Goal: Task Accomplishment & Management: Use online tool/utility

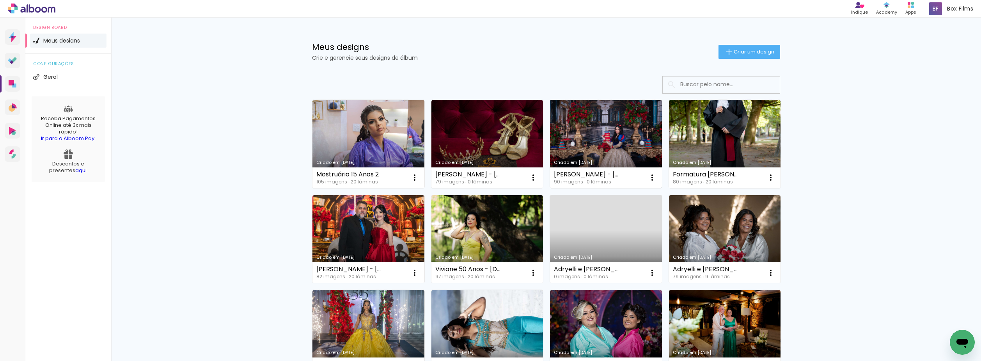
click at [603, 125] on link "Criado em [DATE]" at bounding box center [606, 144] width 112 height 88
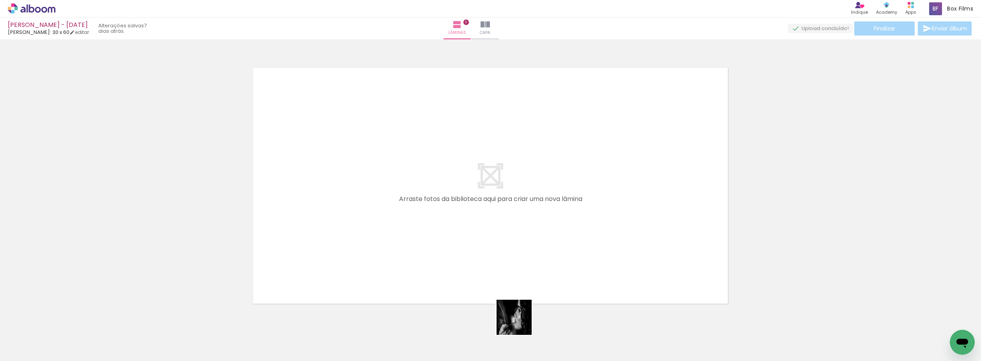
drag, startPoint x: 520, startPoint y: 323, endPoint x: 503, endPoint y: 195, distance: 128.7
click at [503, 195] on quentale-workspace at bounding box center [490, 180] width 981 height 361
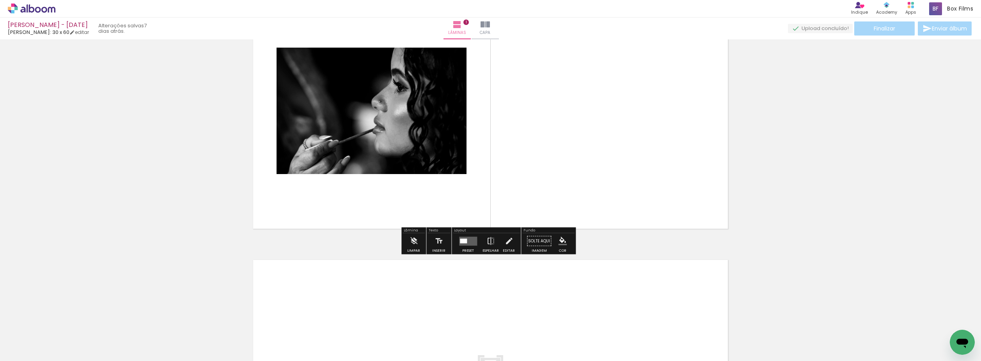
scroll to position [88, 0]
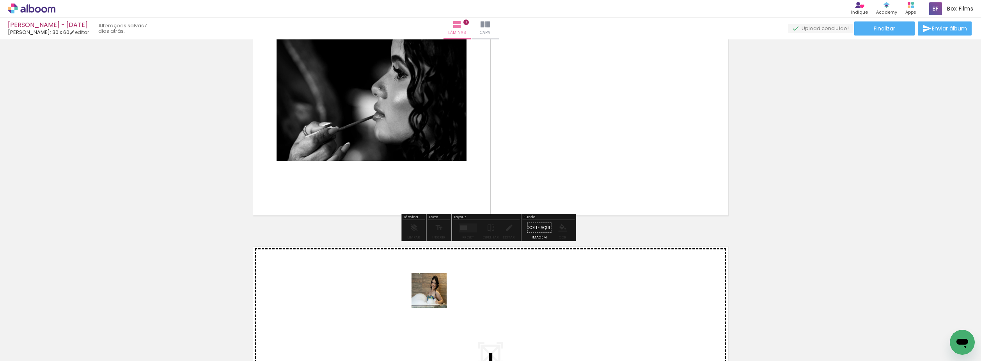
drag, startPoint x: 442, startPoint y: 328, endPoint x: 467, endPoint y: 312, distance: 29.5
click at [435, 295] on quentale-workspace at bounding box center [490, 180] width 981 height 361
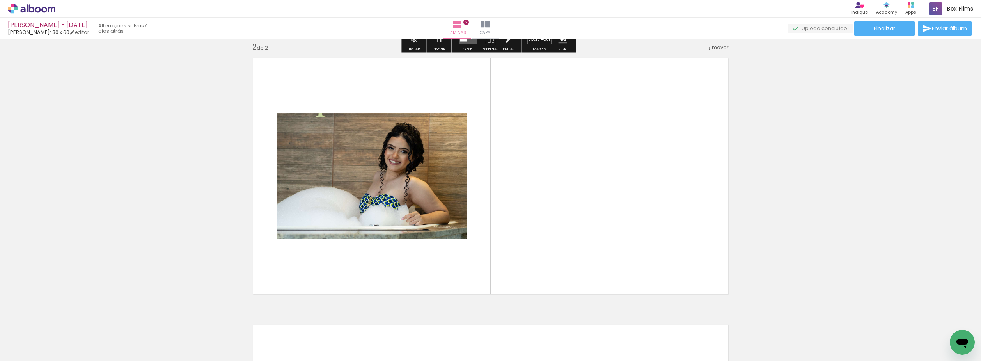
scroll to position [277, 0]
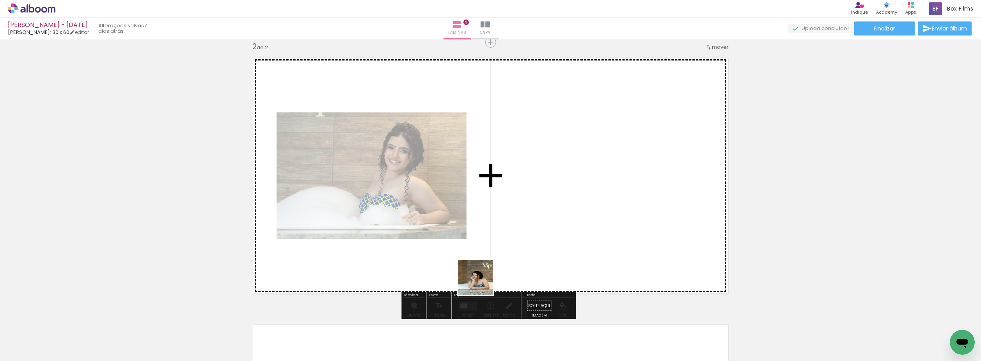
drag, startPoint x: 480, startPoint y: 291, endPoint x: 495, endPoint y: 206, distance: 87.2
click at [494, 206] on quentale-workspace at bounding box center [490, 180] width 981 height 361
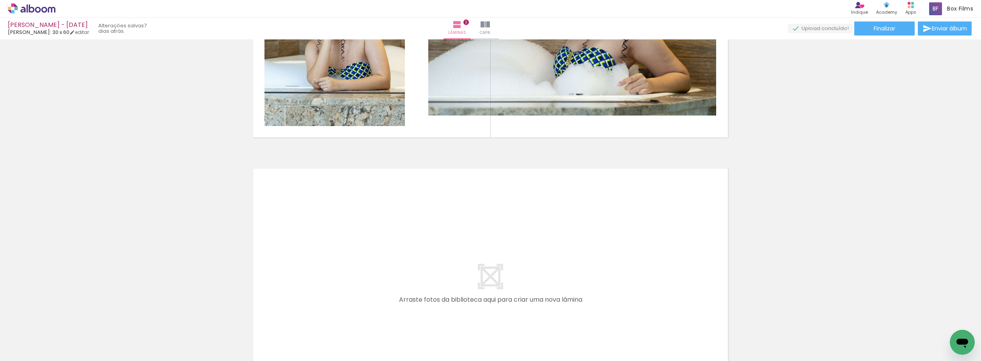
scroll to position [0, 600]
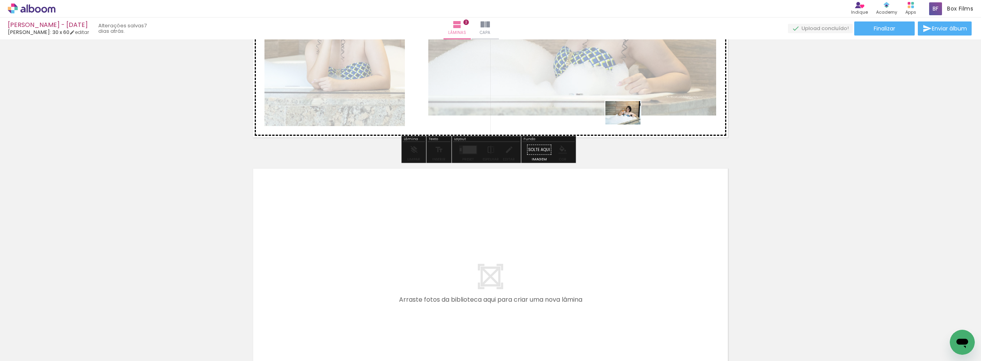
drag, startPoint x: 920, startPoint y: 337, endPoint x: 629, endPoint y: 124, distance: 361.0
click at [629, 124] on quentale-workspace at bounding box center [490, 180] width 981 height 361
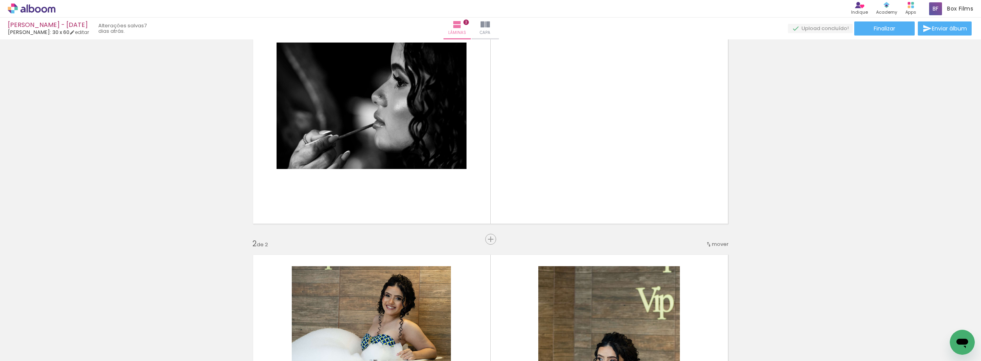
scroll to position [117, 0]
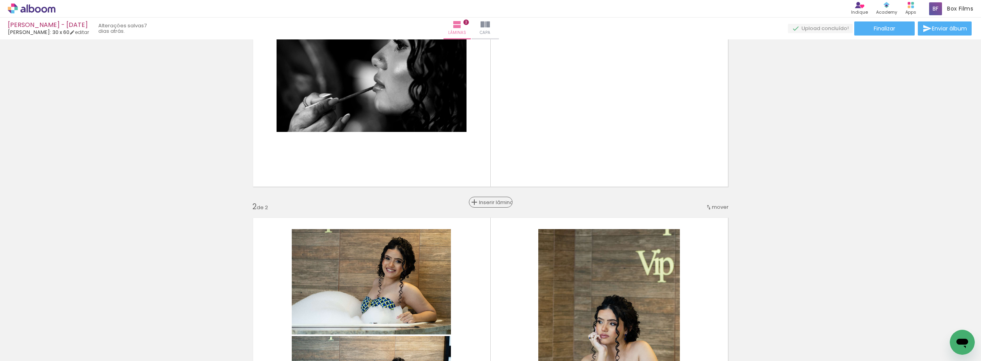
click at [487, 201] on span "Inserir lâmina" at bounding box center [494, 202] width 30 height 5
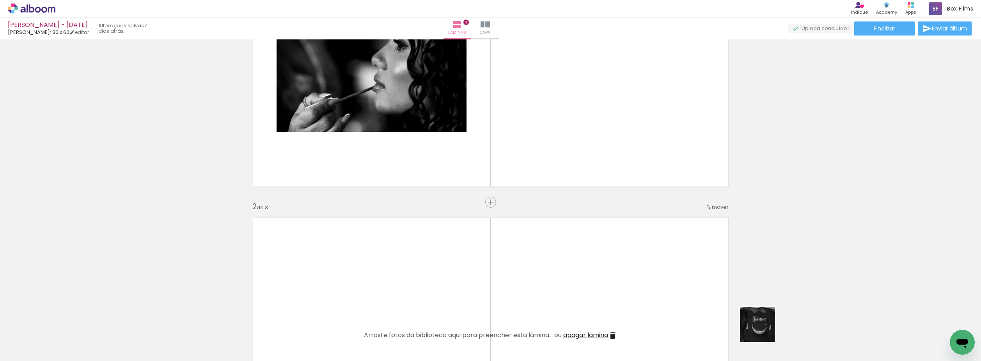
drag, startPoint x: 771, startPoint y: 335, endPoint x: 773, endPoint y: 320, distance: 14.5
click at [622, 282] on quentale-workspace at bounding box center [490, 180] width 981 height 361
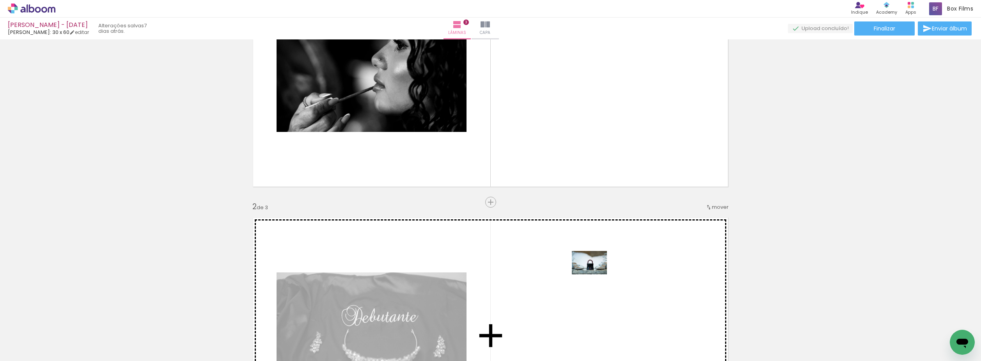
drag, startPoint x: 822, startPoint y: 333, endPoint x: 595, endPoint y: 274, distance: 235.0
click at [595, 274] on quentale-workspace at bounding box center [490, 180] width 981 height 361
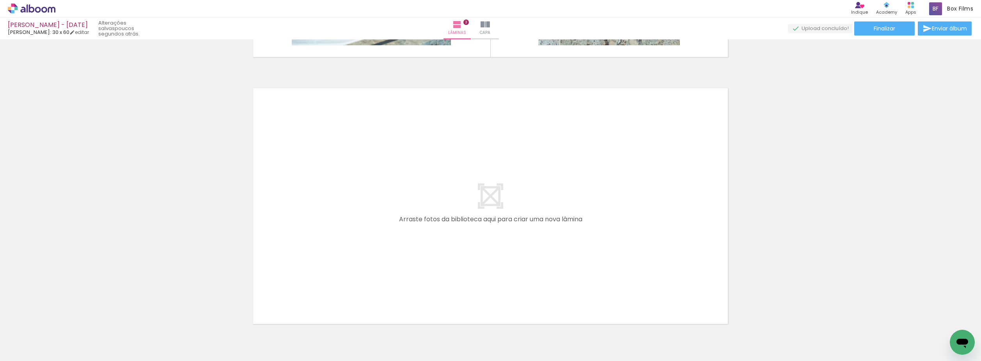
scroll to position [0, 550]
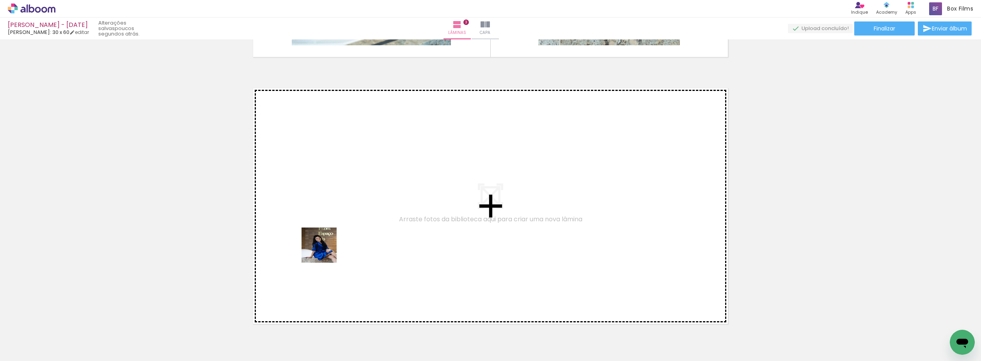
drag, startPoint x: 250, startPoint y: 296, endPoint x: 389, endPoint y: 210, distance: 163.6
click at [389, 210] on quentale-workspace at bounding box center [490, 180] width 981 height 361
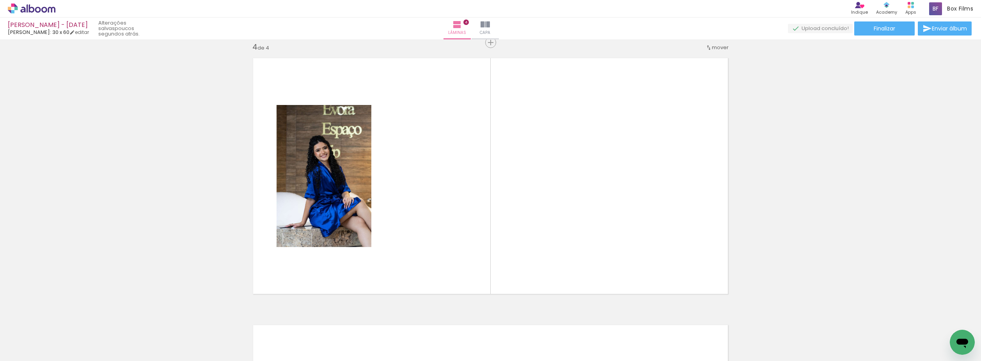
scroll to position [810, 0]
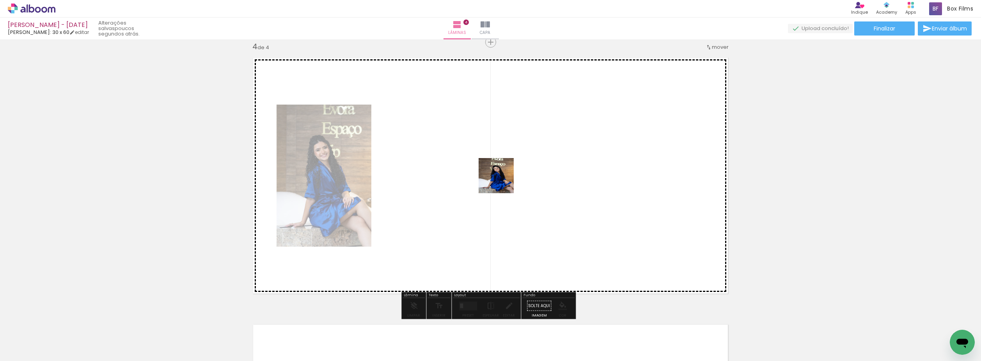
drag, startPoint x: 212, startPoint y: 321, endPoint x: 502, endPoint y: 181, distance: 322.0
click at [502, 181] on quentale-workspace at bounding box center [490, 180] width 981 height 361
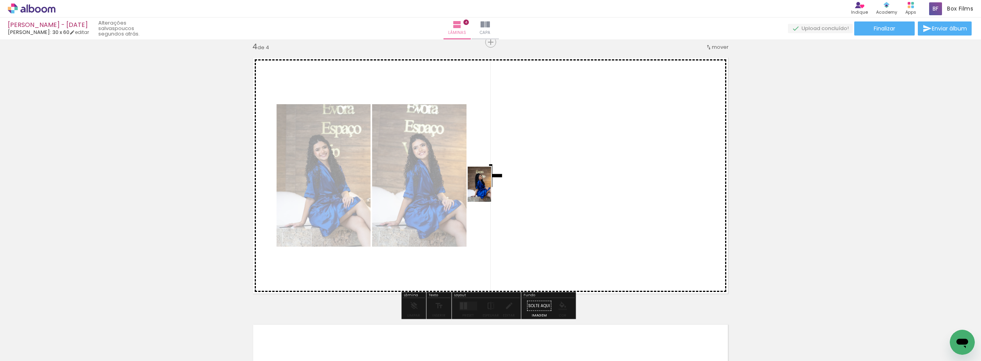
drag, startPoint x: 262, startPoint y: 307, endPoint x: 491, endPoint y: 190, distance: 256.6
click at [491, 190] on quentale-workspace at bounding box center [490, 180] width 981 height 361
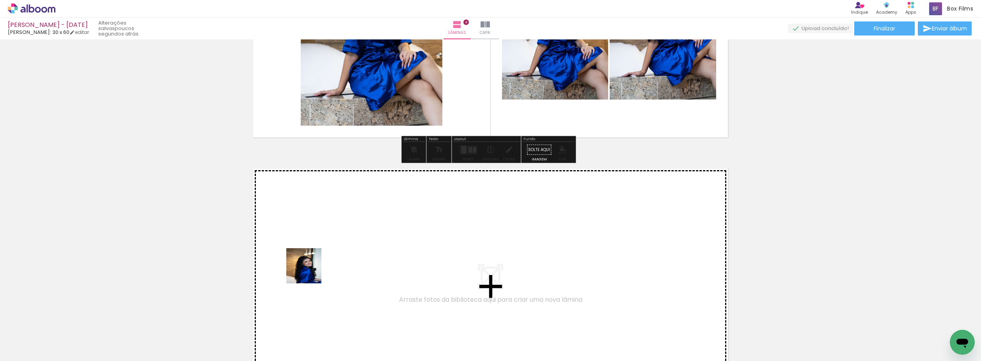
drag, startPoint x: 305, startPoint y: 278, endPoint x: 314, endPoint y: 265, distance: 15.5
click at [314, 265] on quentale-workspace at bounding box center [490, 180] width 981 height 361
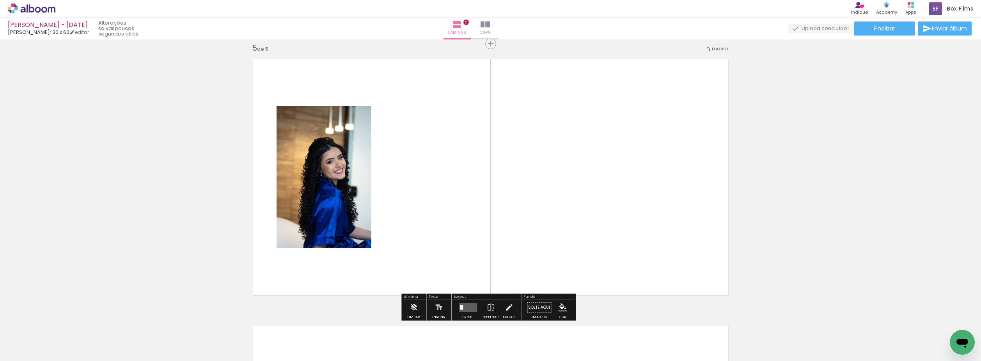
scroll to position [1077, 0]
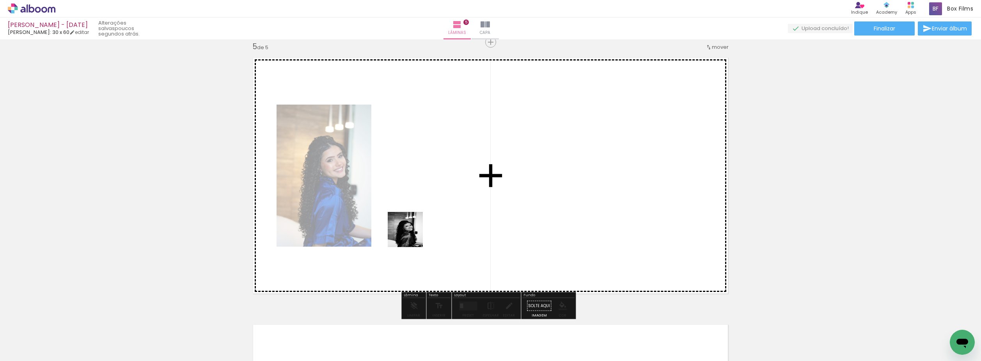
drag, startPoint x: 327, startPoint y: 322, endPoint x: 397, endPoint y: 293, distance: 76.1
click at [418, 220] on quentale-workspace at bounding box center [490, 180] width 981 height 361
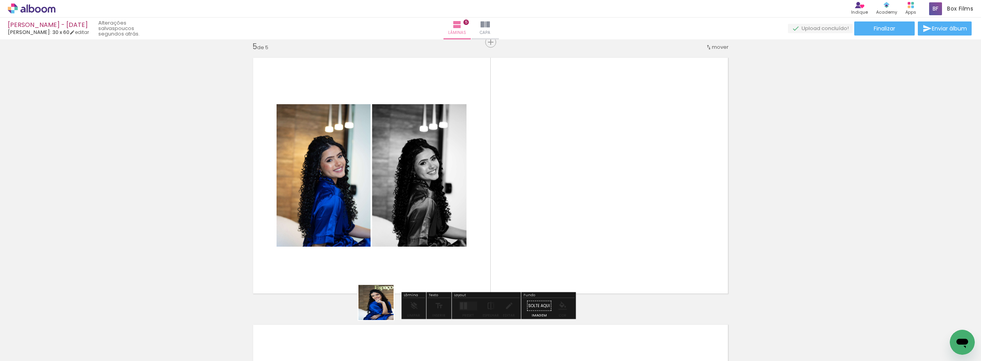
drag, startPoint x: 382, startPoint y: 308, endPoint x: 504, endPoint y: 184, distance: 174.0
click at [497, 190] on quentale-workspace at bounding box center [490, 180] width 981 height 361
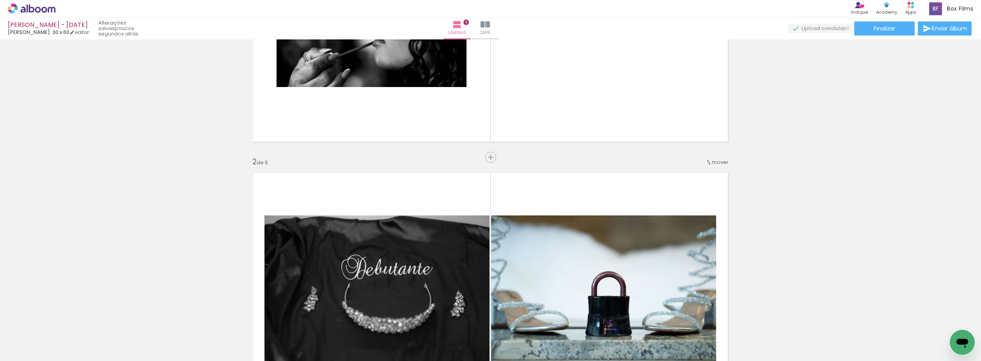
scroll to position [258, 0]
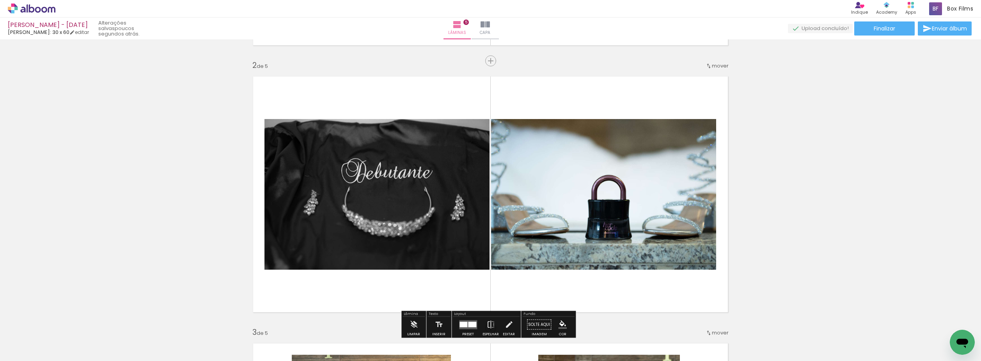
drag, startPoint x: 502, startPoint y: 331, endPoint x: 504, endPoint y: 234, distance: 97.5
click at [503, 236] on quentale-workspace at bounding box center [490, 180] width 981 height 361
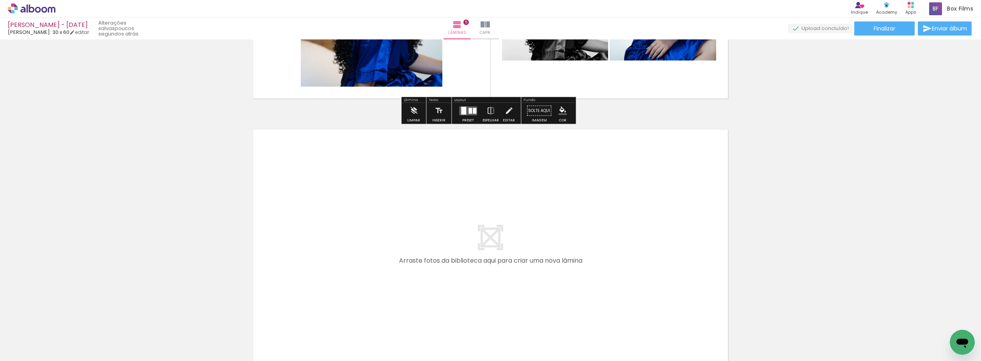
scroll to position [1311, 0]
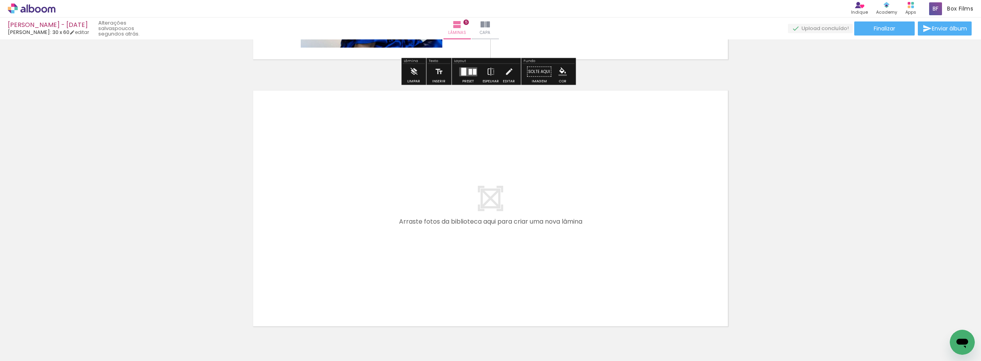
drag, startPoint x: 413, startPoint y: 267, endPoint x: 454, endPoint y: 325, distance: 70.5
click at [413, 261] on quentale-workspace at bounding box center [490, 180] width 981 height 361
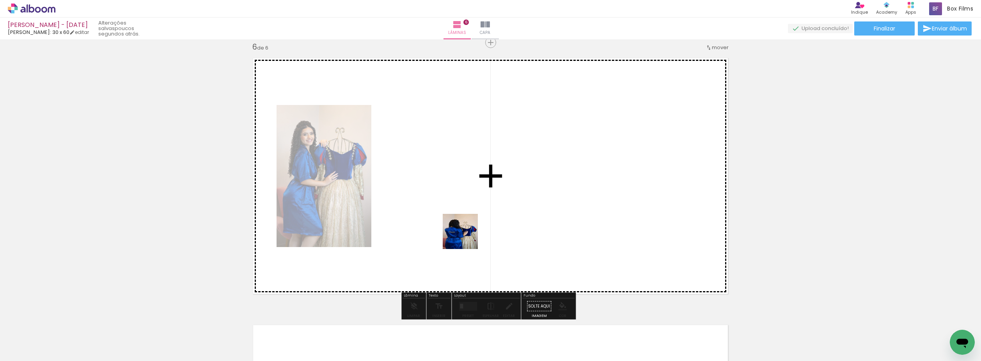
scroll to position [1344, 0]
drag, startPoint x: 466, startPoint y: 237, endPoint x: 470, endPoint y: 202, distance: 34.9
click at [468, 202] on quentale-workspace at bounding box center [490, 180] width 981 height 361
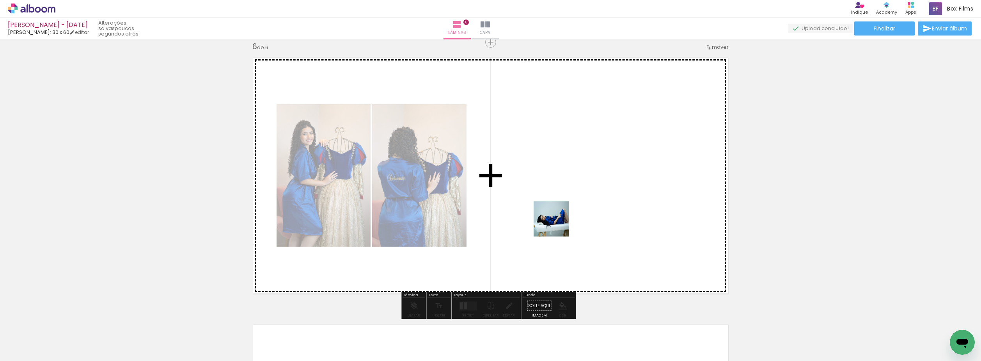
drag, startPoint x: 546, startPoint y: 302, endPoint x: 557, endPoint y: 224, distance: 78.8
click at [557, 224] on quentale-workspace at bounding box center [490, 180] width 981 height 361
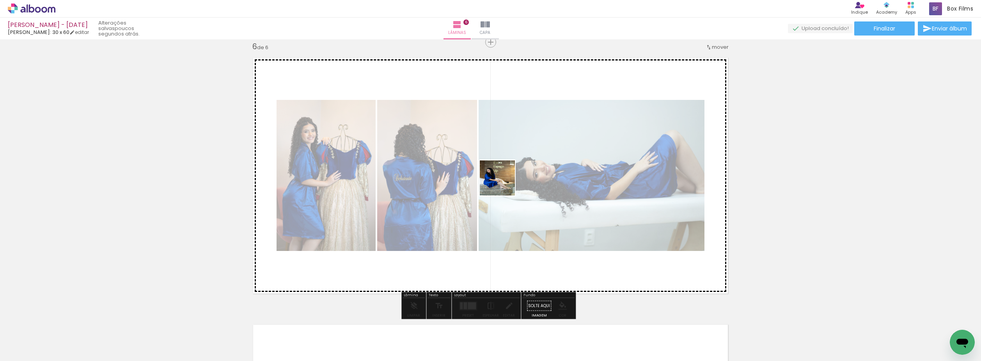
drag, startPoint x: 147, startPoint y: 336, endPoint x: 511, endPoint y: 179, distance: 395.4
click at [511, 179] on quentale-workspace at bounding box center [490, 180] width 981 height 361
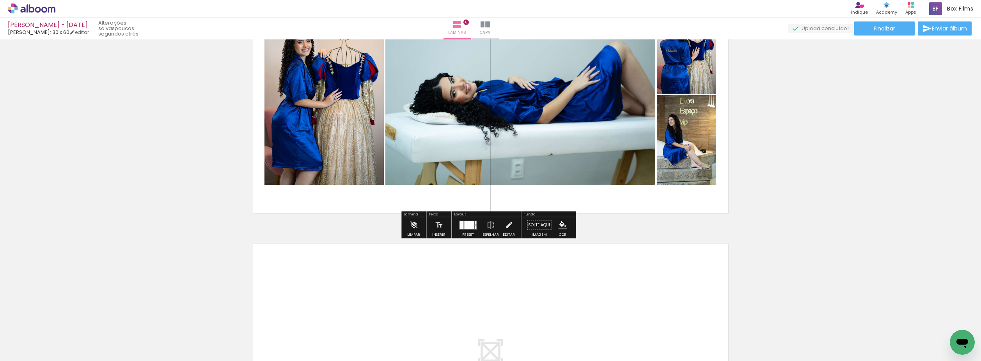
scroll to position [1461, 0]
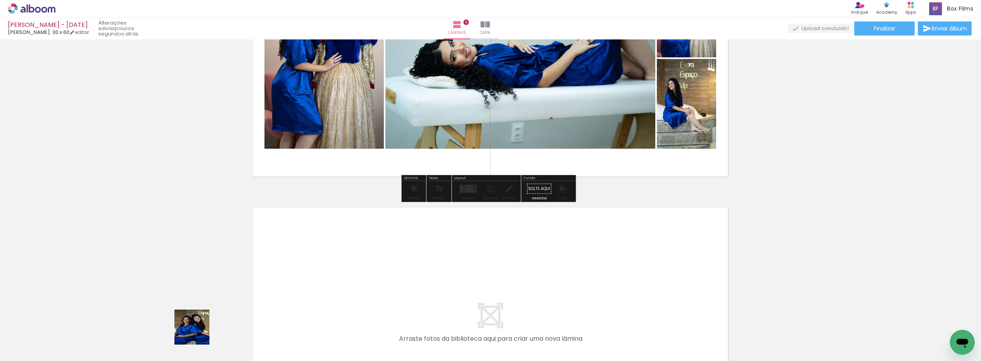
drag, startPoint x: 198, startPoint y: 333, endPoint x: 289, endPoint y: 315, distance: 92.6
click at [358, 273] on quentale-workspace at bounding box center [490, 180] width 981 height 361
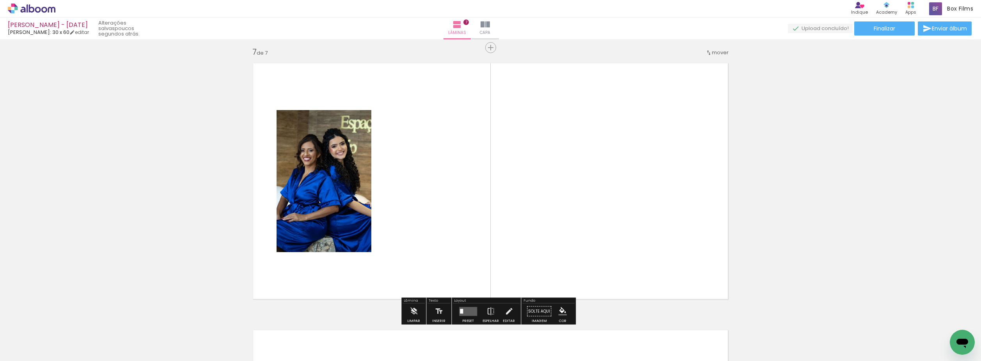
scroll to position [1611, 0]
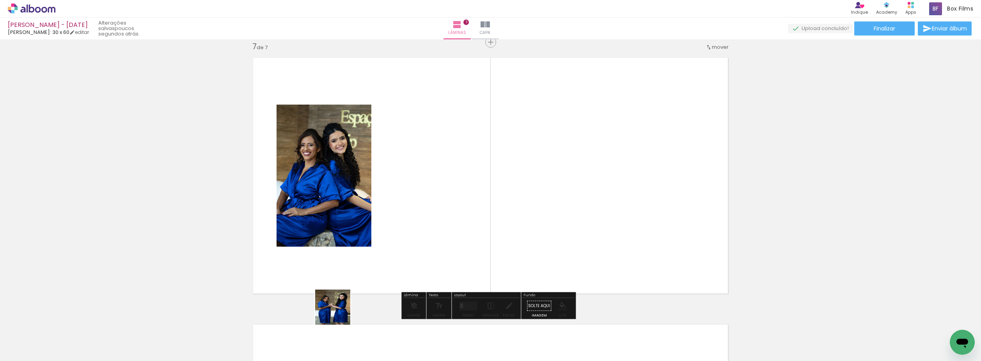
drag, startPoint x: 328, startPoint y: 324, endPoint x: 423, endPoint y: 218, distance: 142.2
click at [423, 218] on quentale-workspace at bounding box center [490, 180] width 981 height 361
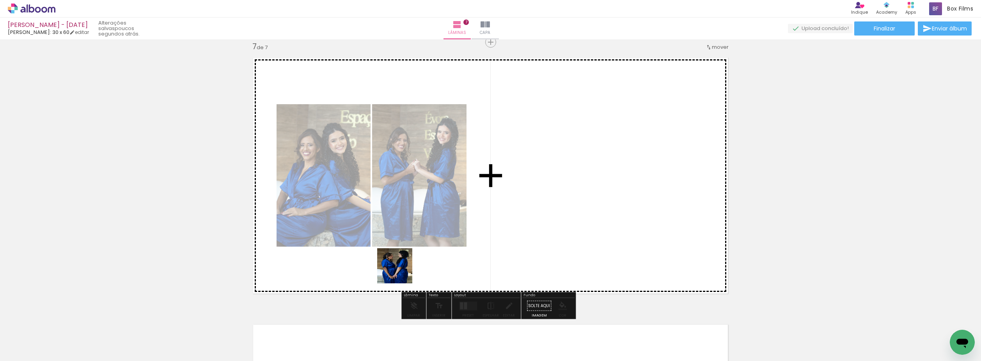
drag, startPoint x: 401, startPoint y: 271, endPoint x: 445, endPoint y: 298, distance: 51.2
click at [440, 215] on quentale-workspace at bounding box center [490, 180] width 981 height 361
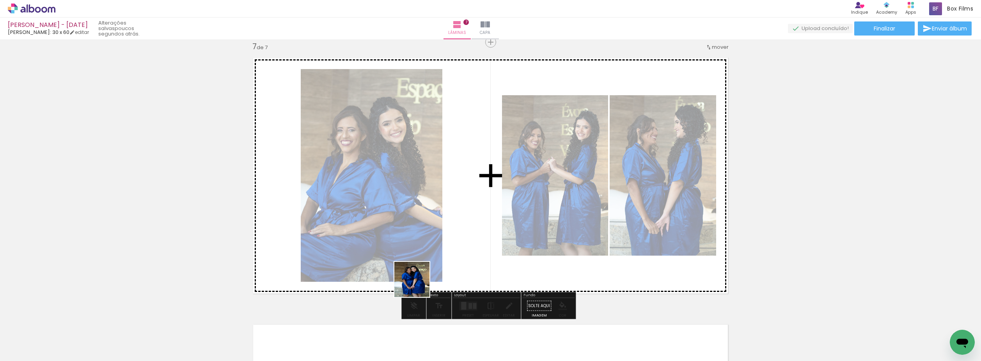
drag, startPoint x: 422, startPoint y: 317, endPoint x: 447, endPoint y: 317, distance: 24.6
click at [424, 233] on quentale-workspace at bounding box center [490, 180] width 981 height 361
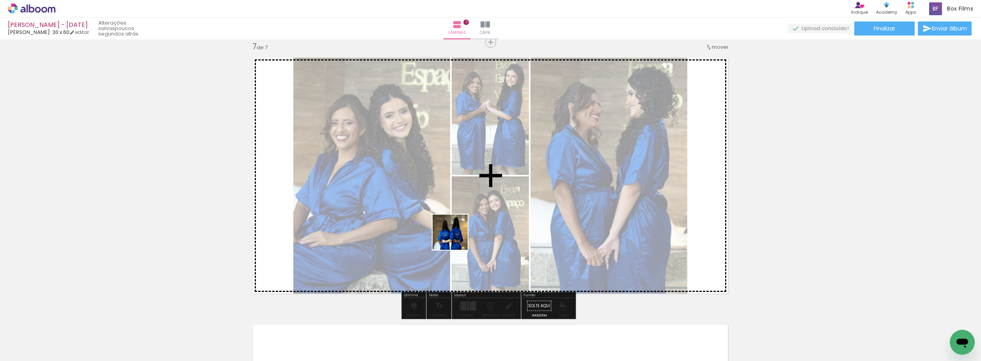
drag, startPoint x: 452, startPoint y: 257, endPoint x: 512, endPoint y: 324, distance: 89.5
click at [459, 230] on quentale-workspace at bounding box center [490, 180] width 981 height 361
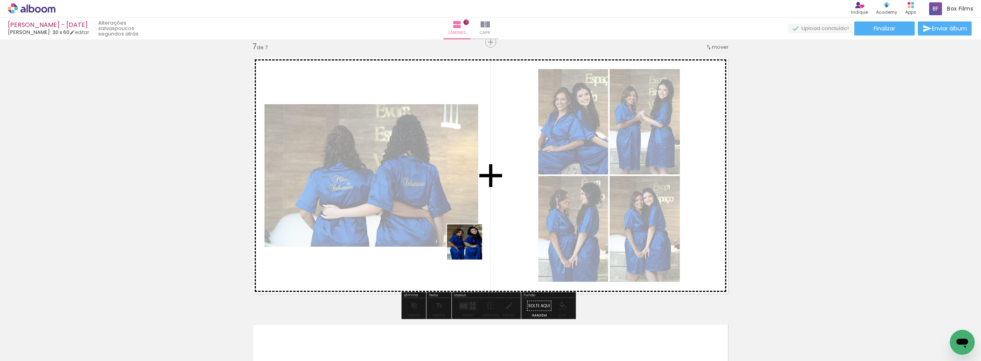
drag, startPoint x: 475, startPoint y: 267, endPoint x: 297, endPoint y: 350, distance: 197.0
click at [470, 247] on quentale-workspace at bounding box center [490, 180] width 981 height 361
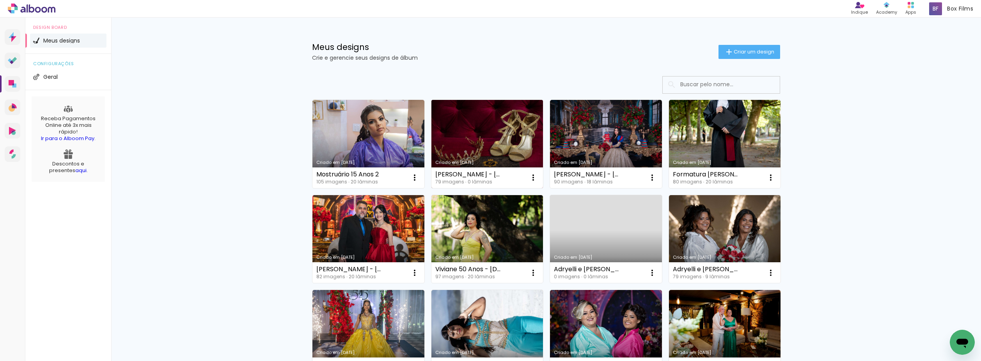
click at [454, 139] on link "Criado em [DATE]" at bounding box center [487, 144] width 112 height 88
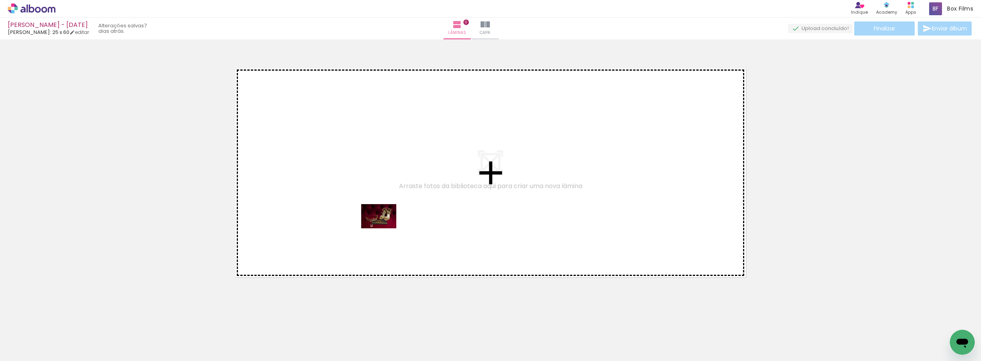
drag, startPoint x: 101, startPoint y: 334, endPoint x: 385, endPoint y: 227, distance: 303.5
click at [385, 227] on quentale-workspace at bounding box center [490, 180] width 981 height 361
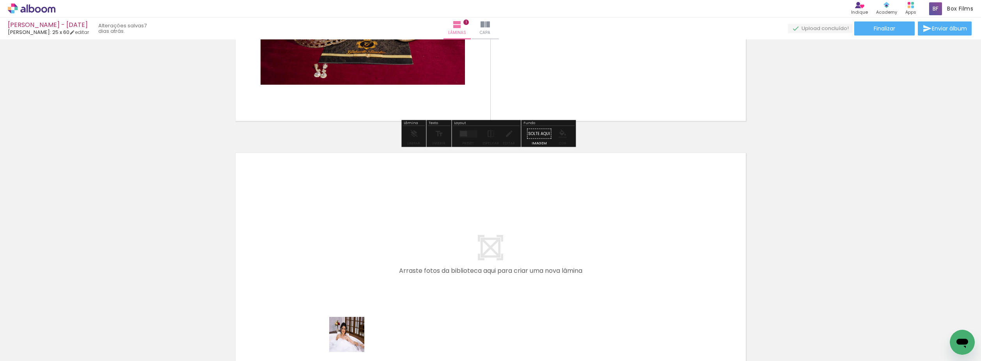
drag, startPoint x: 353, startPoint y: 342, endPoint x: 392, endPoint y: 323, distance: 43.8
click at [362, 290] on quentale-workspace at bounding box center [490, 180] width 981 height 361
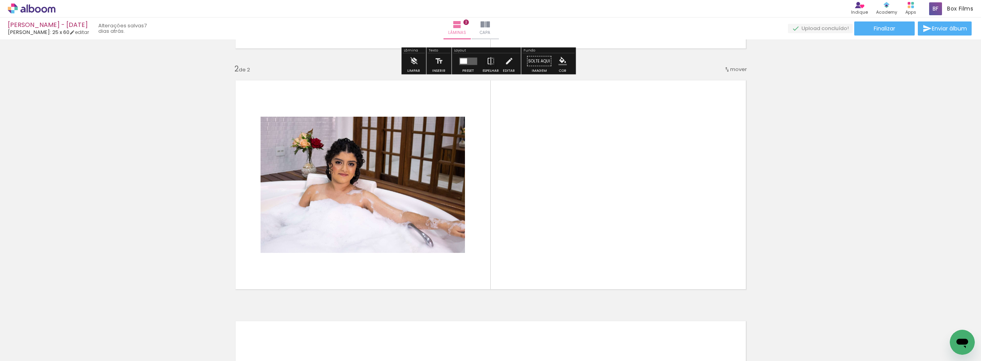
scroll to position [238, 0]
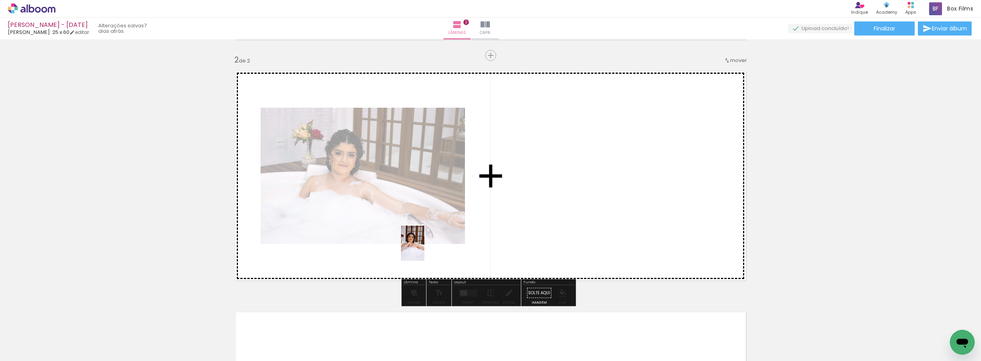
drag, startPoint x: 394, startPoint y: 330, endPoint x: 413, endPoint y: 271, distance: 62.0
click at [428, 244] on quentale-workspace at bounding box center [490, 180] width 981 height 361
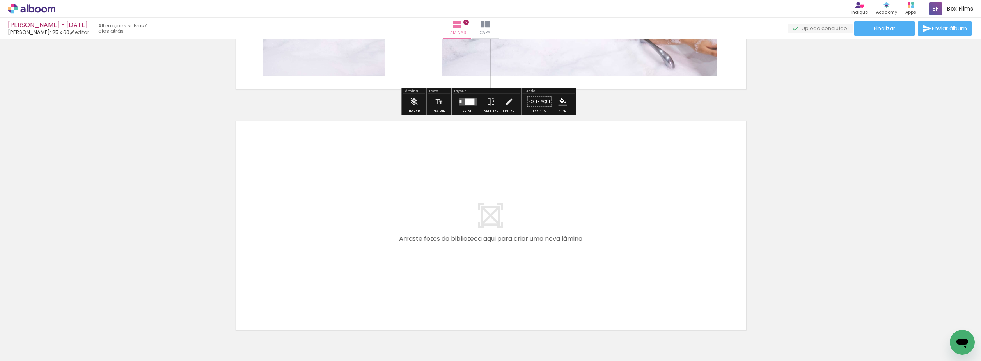
scroll to position [433, 0]
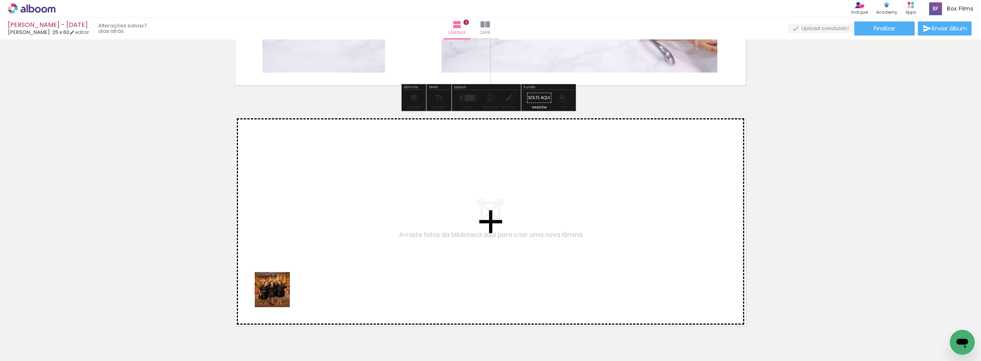
drag, startPoint x: 278, startPoint y: 295, endPoint x: 251, endPoint y: 312, distance: 32.2
click at [457, 230] on quentale-workspace at bounding box center [490, 180] width 981 height 361
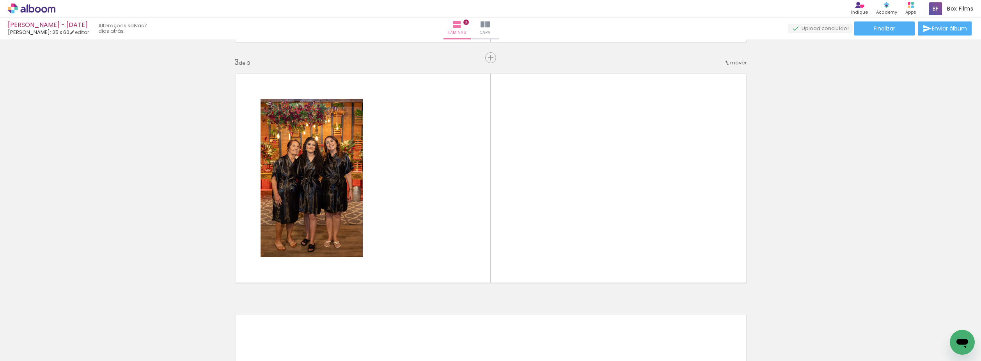
scroll to position [478, 0]
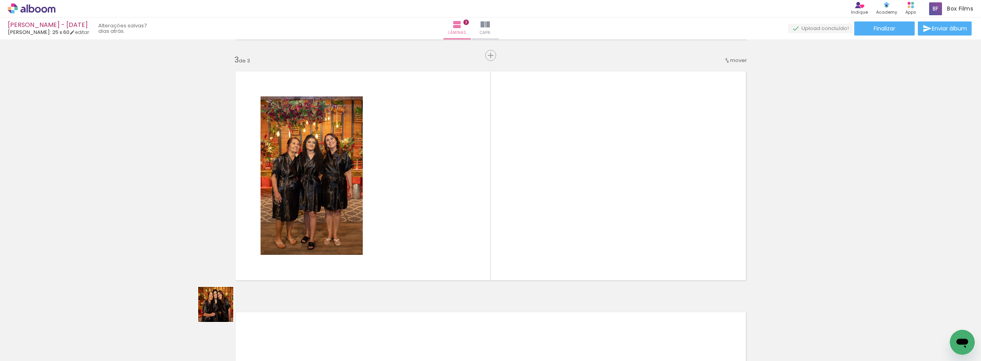
drag, startPoint x: 202, startPoint y: 318, endPoint x: 275, endPoint y: 307, distance: 73.7
click at [411, 209] on quentale-workspace at bounding box center [490, 180] width 981 height 361
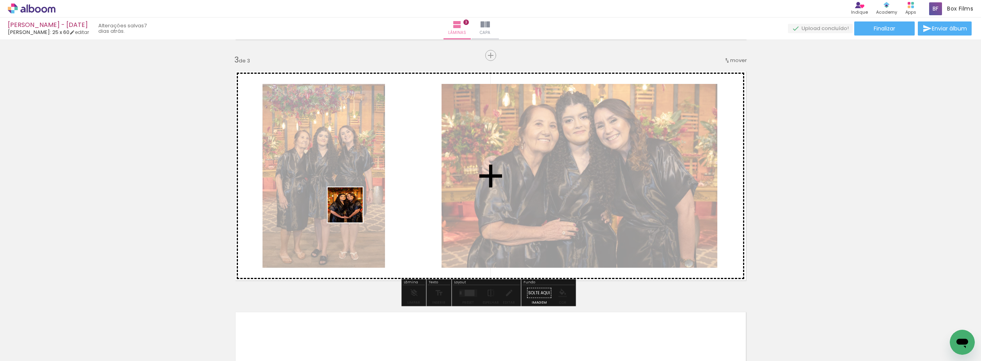
drag, startPoint x: 289, startPoint y: 273, endPoint x: 262, endPoint y: 303, distance: 40.6
click at [356, 203] on quentale-workspace at bounding box center [490, 180] width 981 height 361
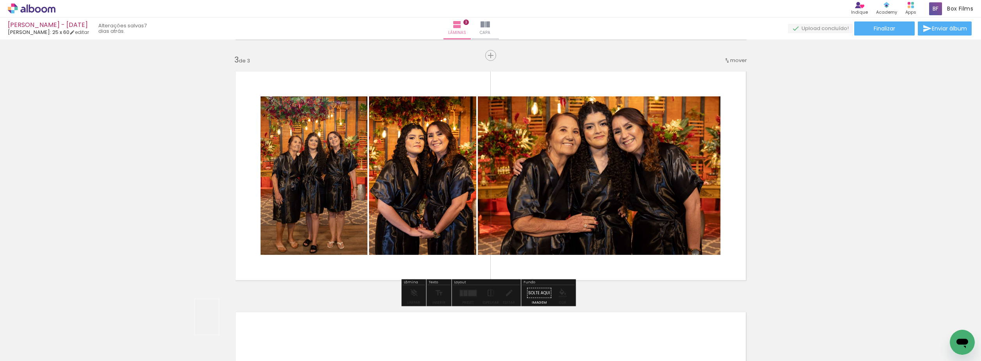
drag, startPoint x: 218, startPoint y: 323, endPoint x: 304, endPoint y: 265, distance: 103.1
click at [367, 199] on quentale-workspace at bounding box center [490, 180] width 981 height 361
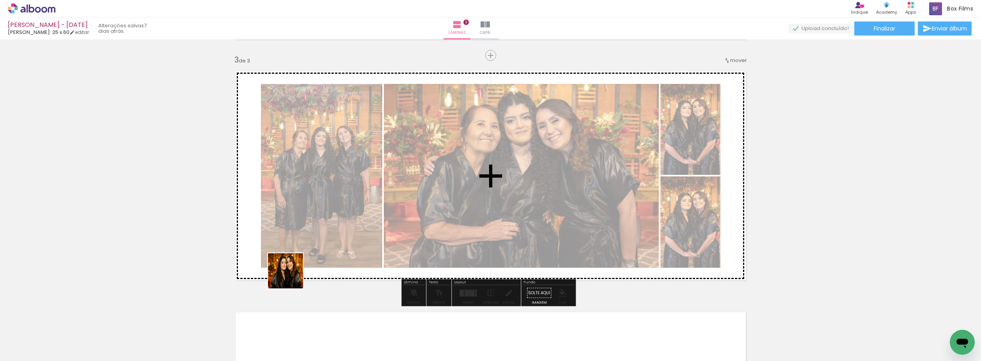
drag, startPoint x: 265, startPoint y: 324, endPoint x: 322, endPoint y: 291, distance: 65.4
click at [314, 211] on quentale-workspace at bounding box center [490, 180] width 981 height 361
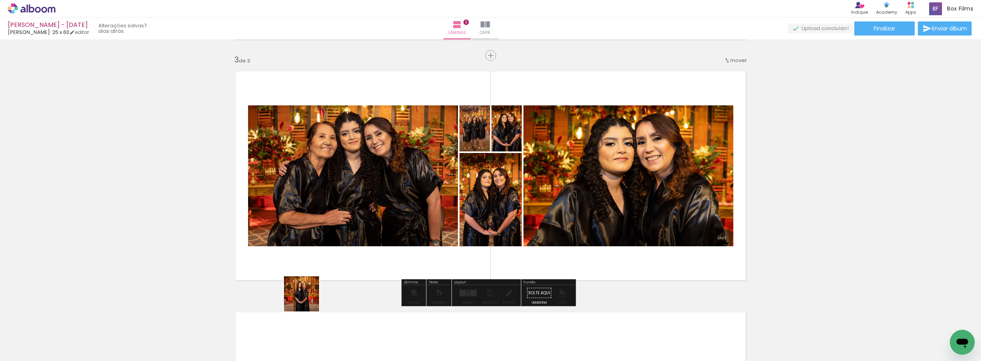
drag, startPoint x: 307, startPoint y: 300, endPoint x: 342, endPoint y: 255, distance: 56.2
click at [325, 218] on quentale-workspace at bounding box center [490, 180] width 981 height 361
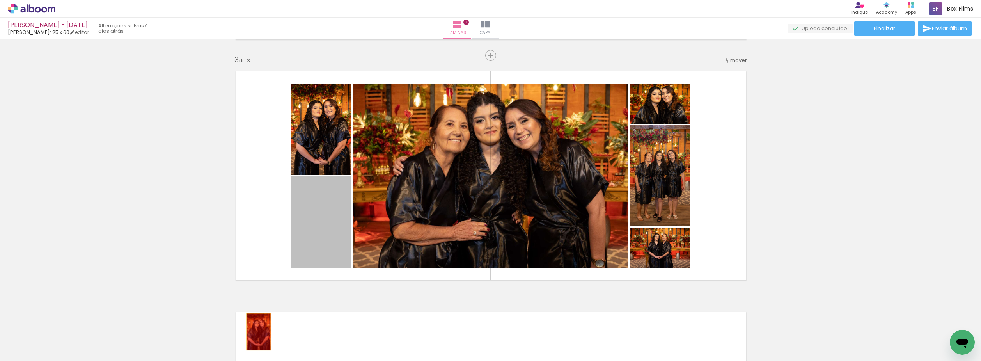
drag, startPoint x: 324, startPoint y: 225, endPoint x: 250, endPoint y: 338, distance: 135.4
click at [250, 338] on quentale-workspace at bounding box center [490, 180] width 981 height 361
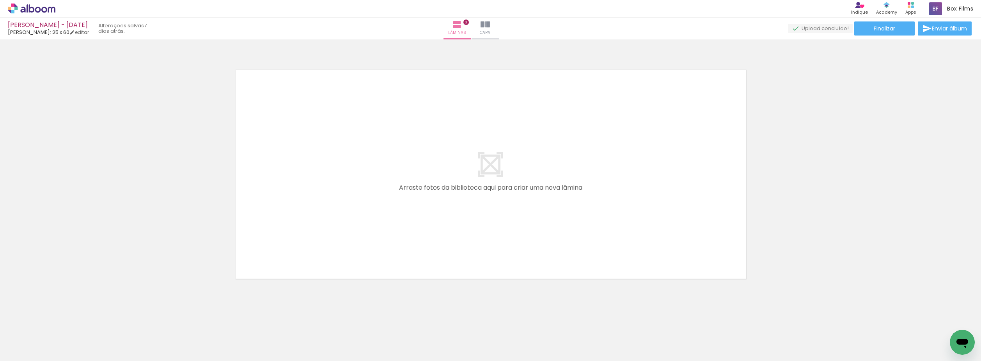
scroll to position [0, 324]
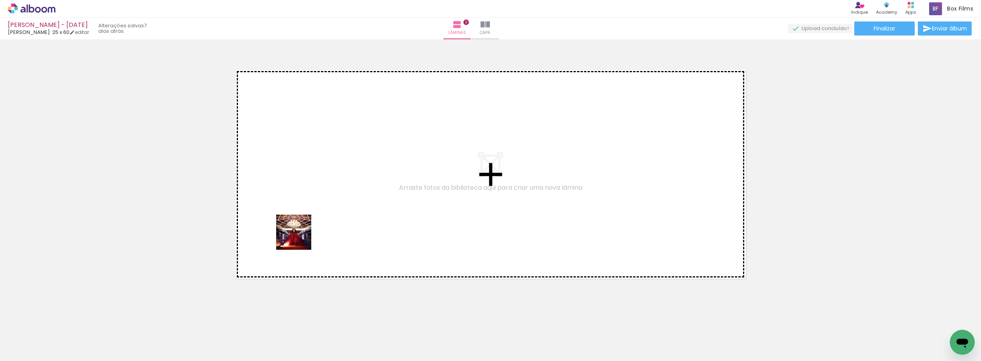
drag, startPoint x: 261, startPoint y: 261, endPoint x: 205, endPoint y: 312, distance: 75.9
click at [315, 231] on quentale-workspace at bounding box center [490, 180] width 981 height 361
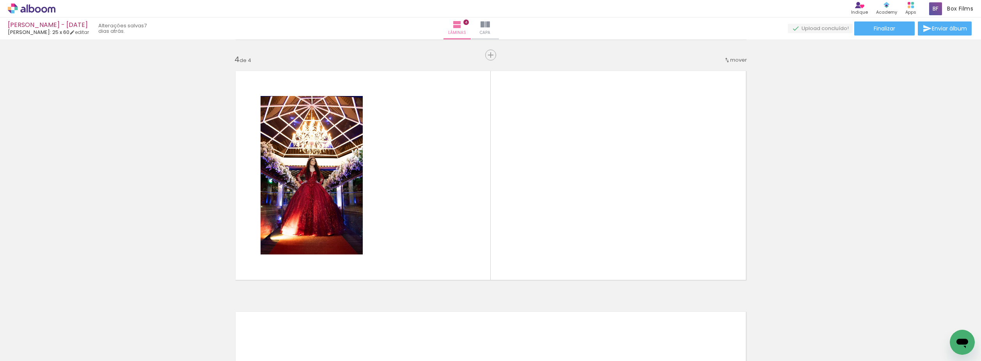
scroll to position [719, 0]
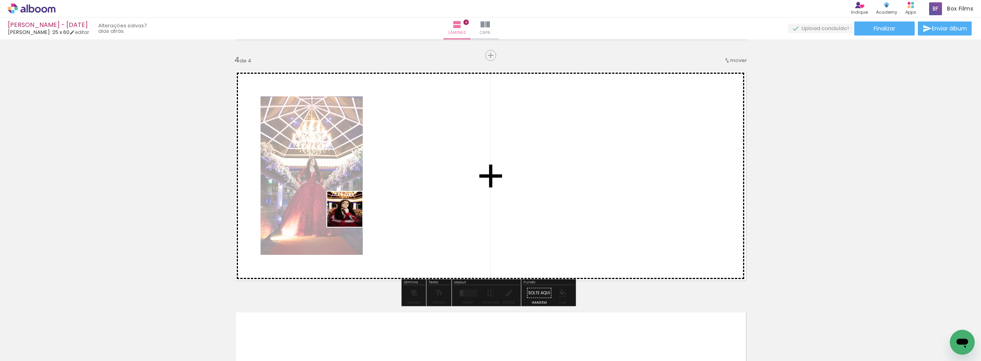
drag, startPoint x: 153, startPoint y: 335, endPoint x: 351, endPoint y: 215, distance: 231.0
click at [351, 215] on quentale-workspace at bounding box center [490, 180] width 981 height 361
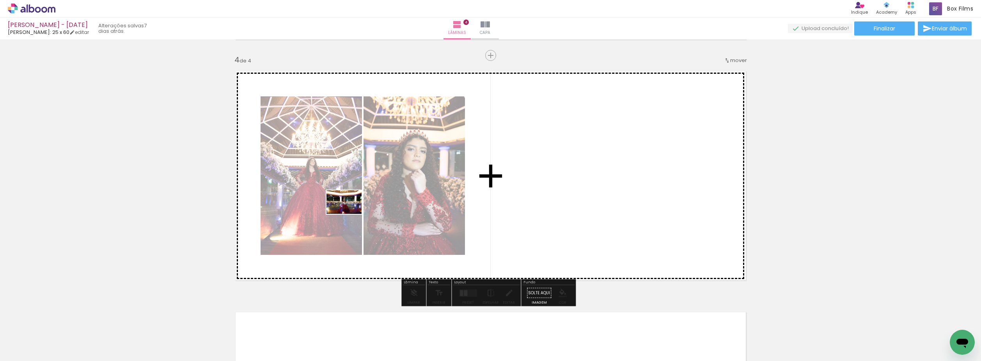
drag, startPoint x: 211, startPoint y: 332, endPoint x: 269, endPoint y: 300, distance: 66.0
click at [355, 212] on quentale-workspace at bounding box center [490, 180] width 981 height 361
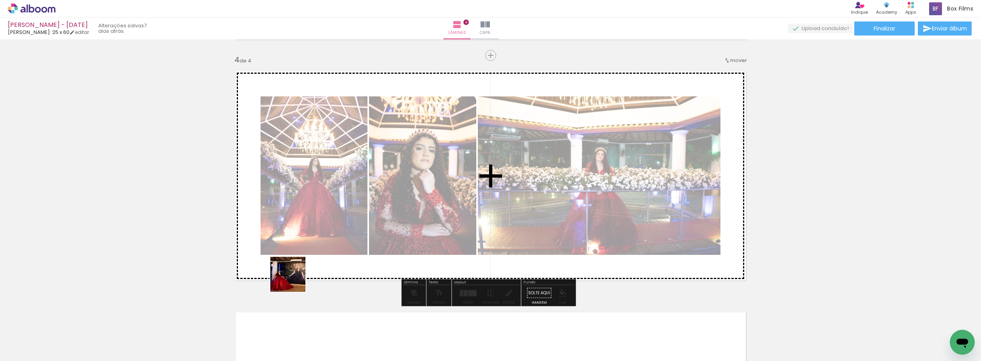
drag, startPoint x: 249, startPoint y: 326, endPoint x: 383, endPoint y: 200, distance: 184.3
click at [378, 199] on quentale-workspace at bounding box center [490, 180] width 981 height 361
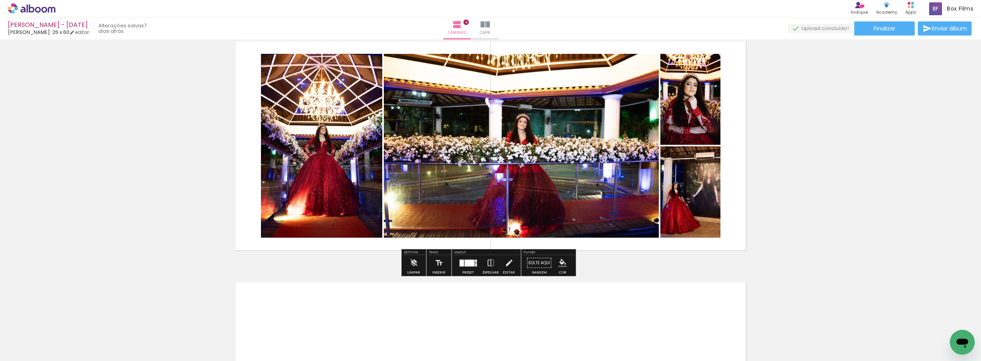
scroll to position [875, 0]
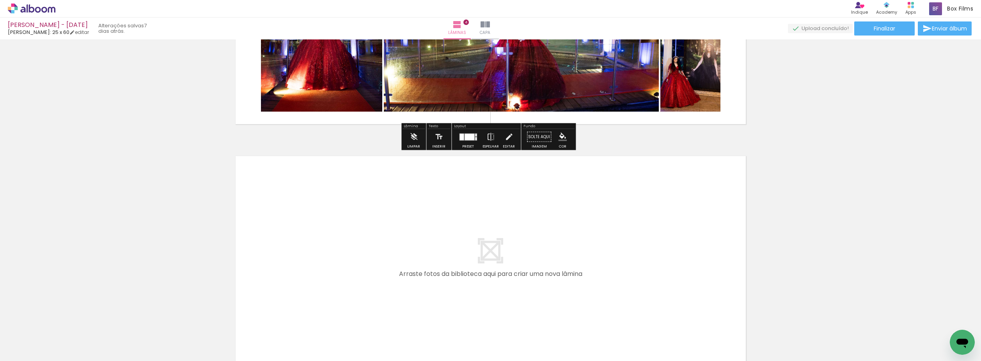
drag, startPoint x: 294, startPoint y: 331, endPoint x: 325, endPoint y: 321, distance: 32.6
click at [317, 260] on quentale-workspace at bounding box center [490, 180] width 981 height 361
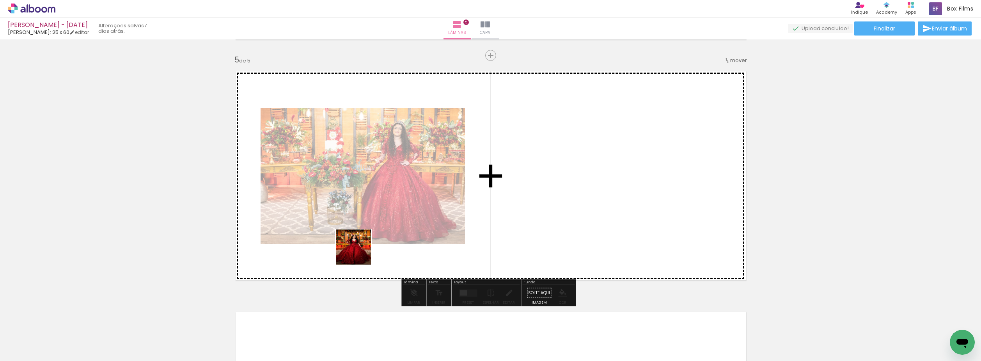
scroll to position [959, 0]
drag, startPoint x: 325, startPoint y: 316, endPoint x: 373, endPoint y: 324, distance: 49.1
click at [369, 241] on quentale-workspace at bounding box center [490, 180] width 981 height 361
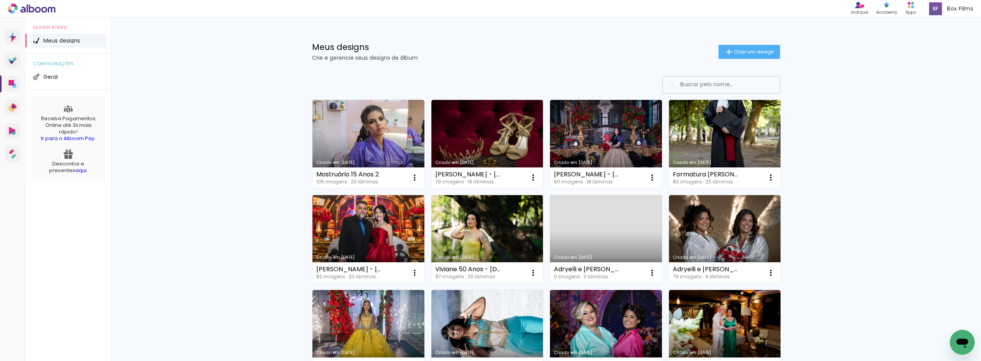
click at [721, 85] on input at bounding box center [731, 84] width 111 height 16
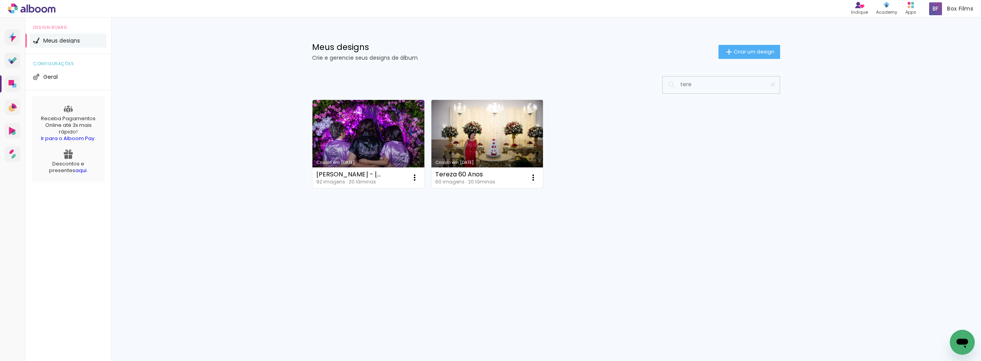
type input "tere"
type paper-input "tere"
click at [517, 127] on link "Criado em 28/06/24" at bounding box center [487, 144] width 112 height 88
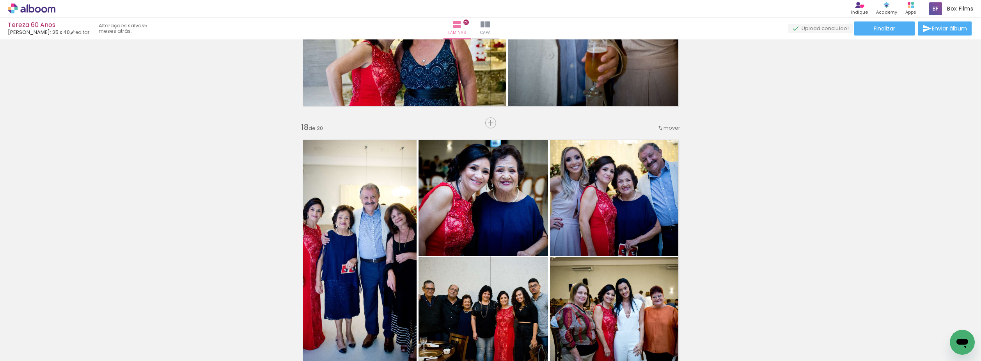
scroll to position [4446, 0]
